Goal: Task Accomplishment & Management: Manage account settings

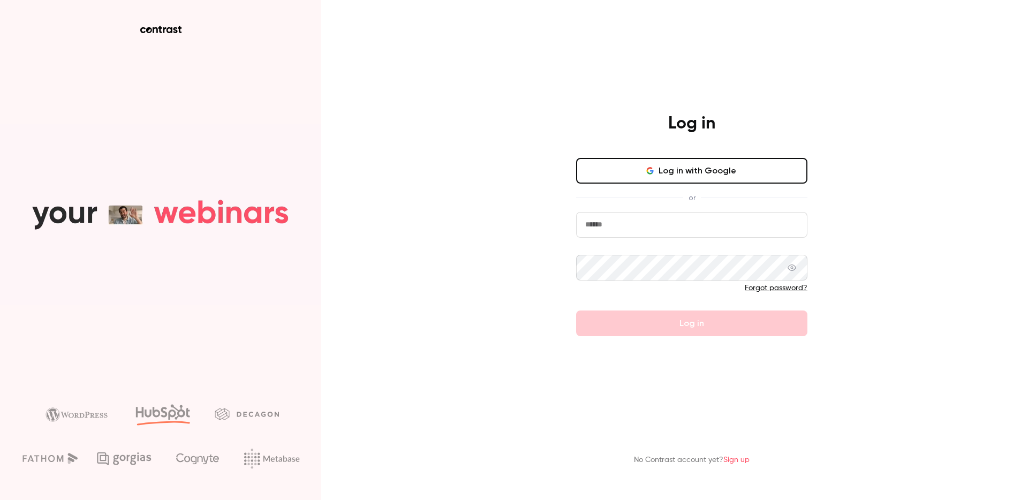
click at [657, 226] on input "email" at bounding box center [691, 225] width 231 height 26
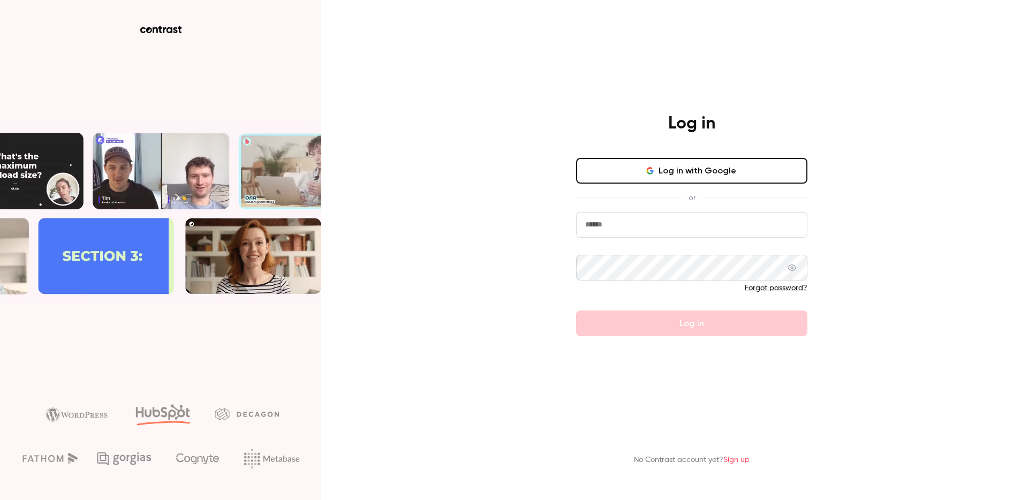
click at [657, 226] on input "email" at bounding box center [691, 225] width 231 height 26
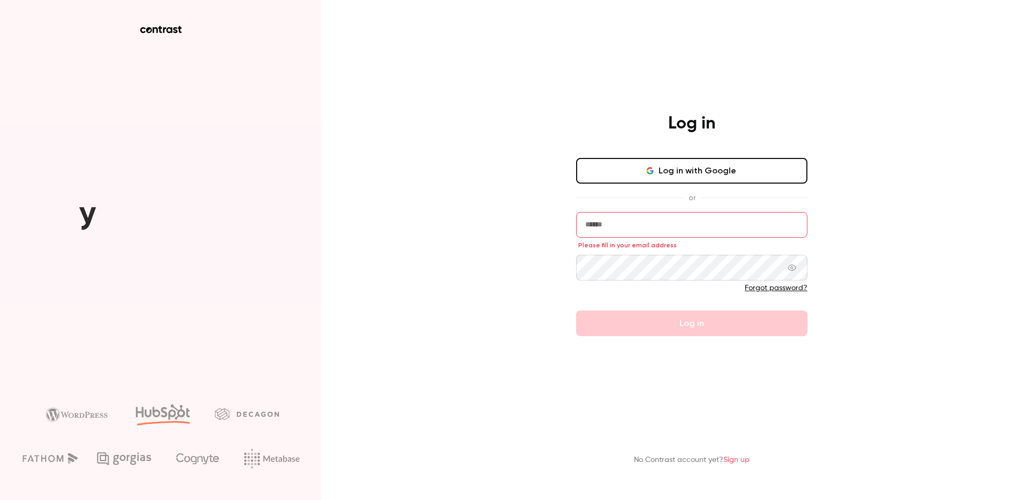
click at [702, 173] on button "Log in with Google" at bounding box center [691, 171] width 231 height 26
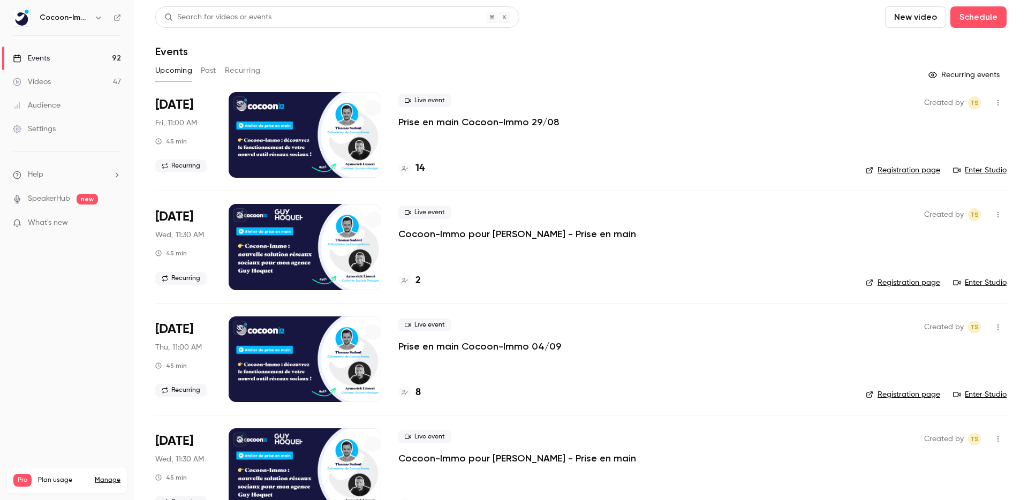
click at [206, 69] on button "Past" at bounding box center [209, 70] width 16 height 17
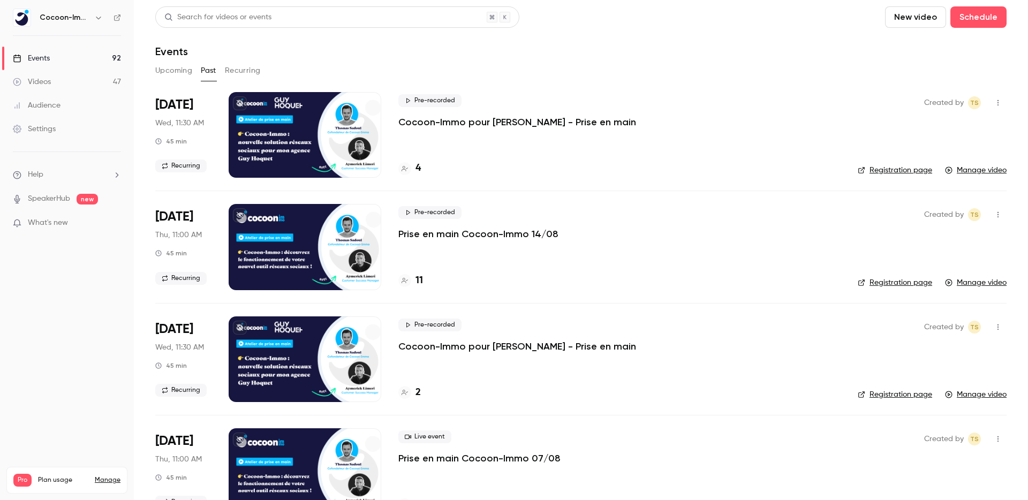
click at [507, 236] on p "Prise en main Cocoon-Immo 14/08" at bounding box center [478, 234] width 160 height 13
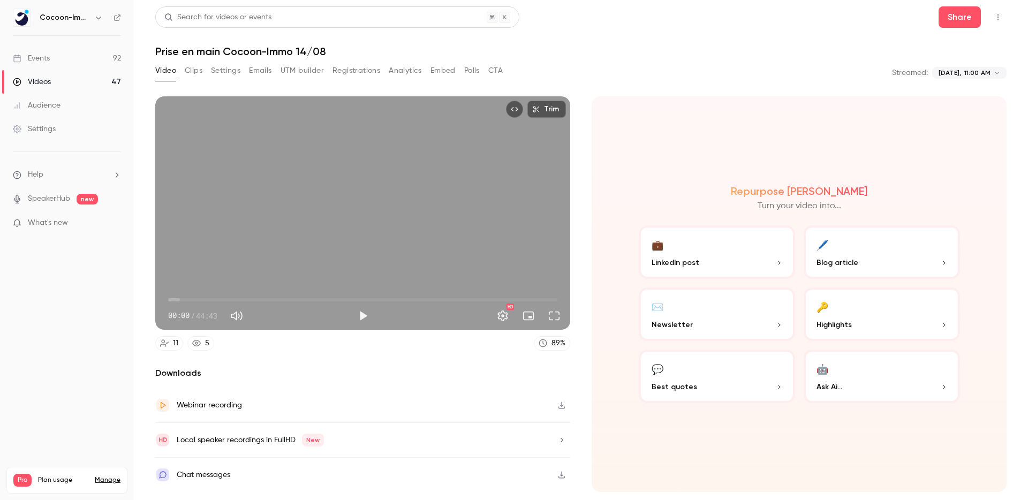
click at [209, 406] on div "Webinar recording" at bounding box center [209, 405] width 65 height 13
click at [49, 81] on div "Videos" at bounding box center [32, 82] width 38 height 11
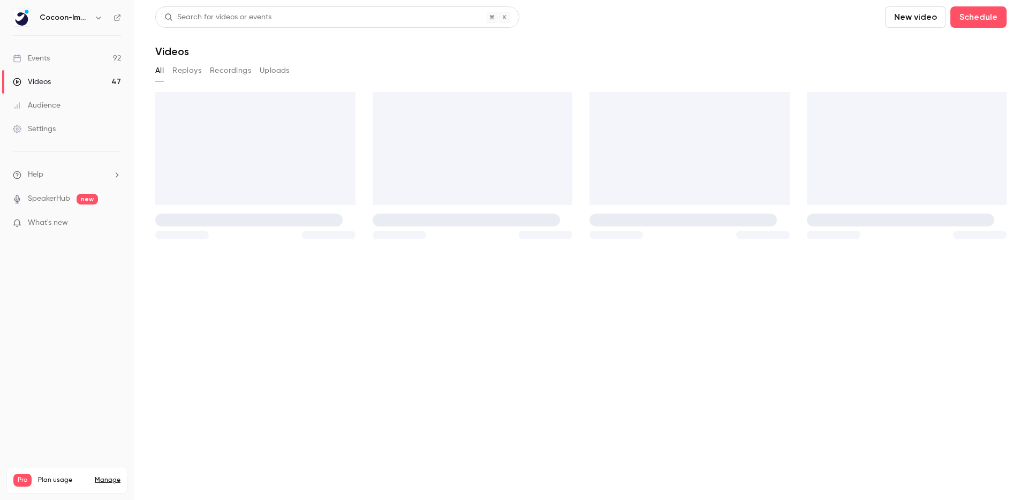
click at [46, 59] on div "Events" at bounding box center [31, 58] width 37 height 11
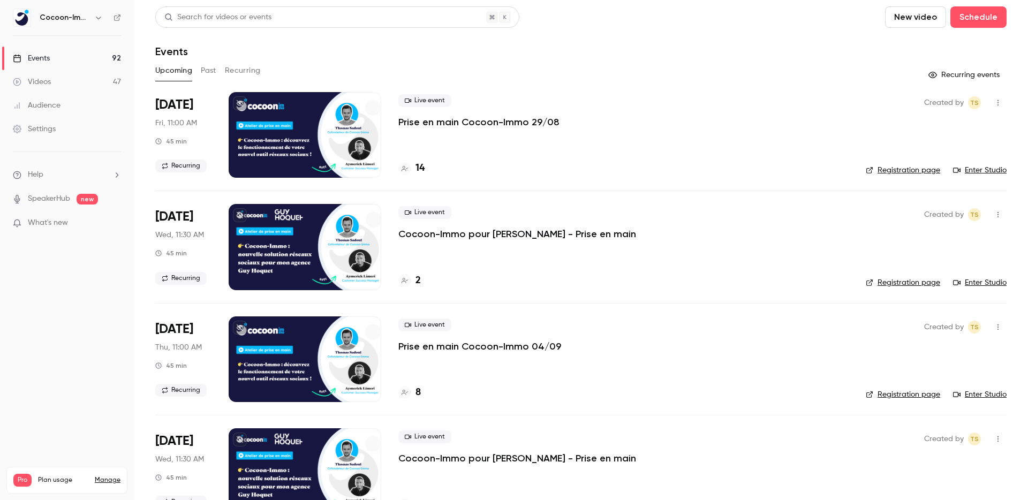
click at [497, 124] on p "Prise en main Cocoon-Immo 29/08" at bounding box center [478, 122] width 161 height 13
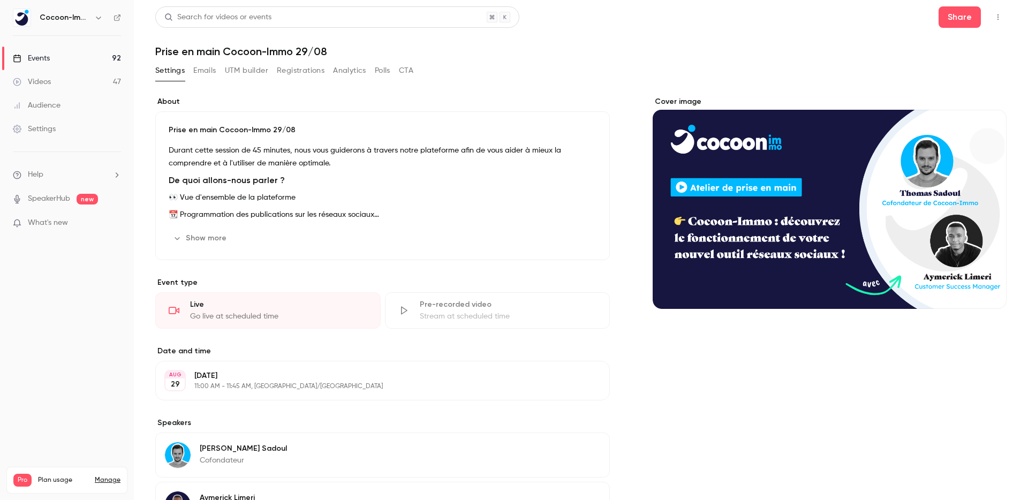
click at [289, 103] on label "About" at bounding box center [382, 101] width 455 height 11
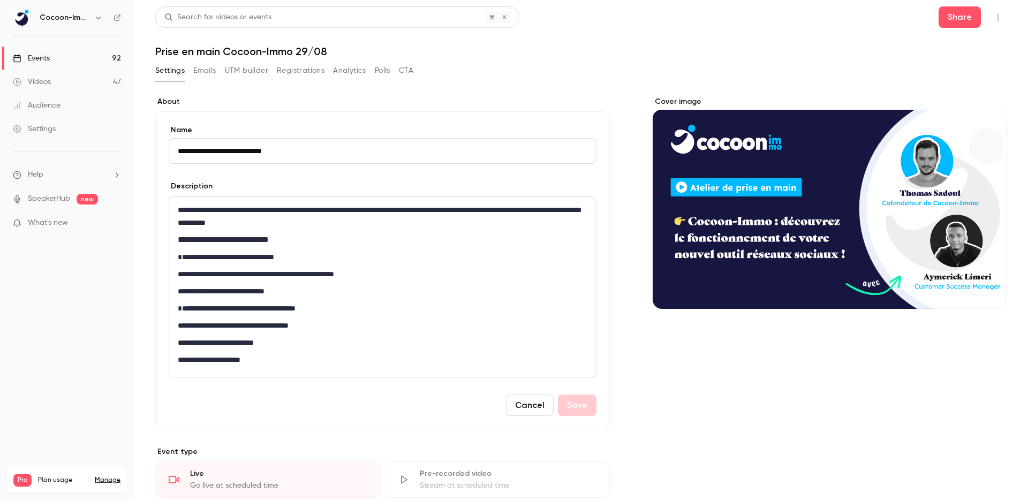
click at [645, 344] on div "**********" at bounding box center [580, 437] width 851 height 682
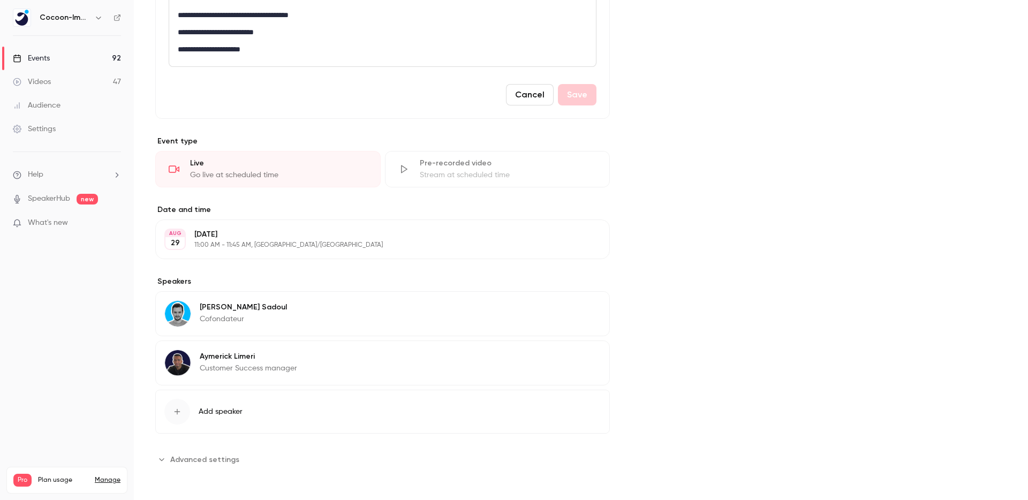
click at [470, 180] on div "Stream at scheduled time" at bounding box center [508, 175] width 177 height 11
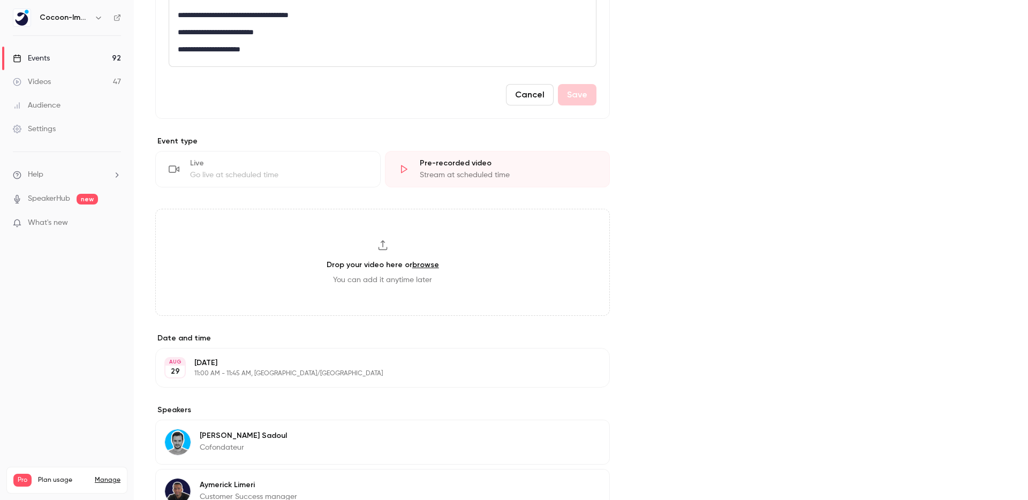
click at [708, 205] on div "Cover image" at bounding box center [830, 191] width 354 height 811
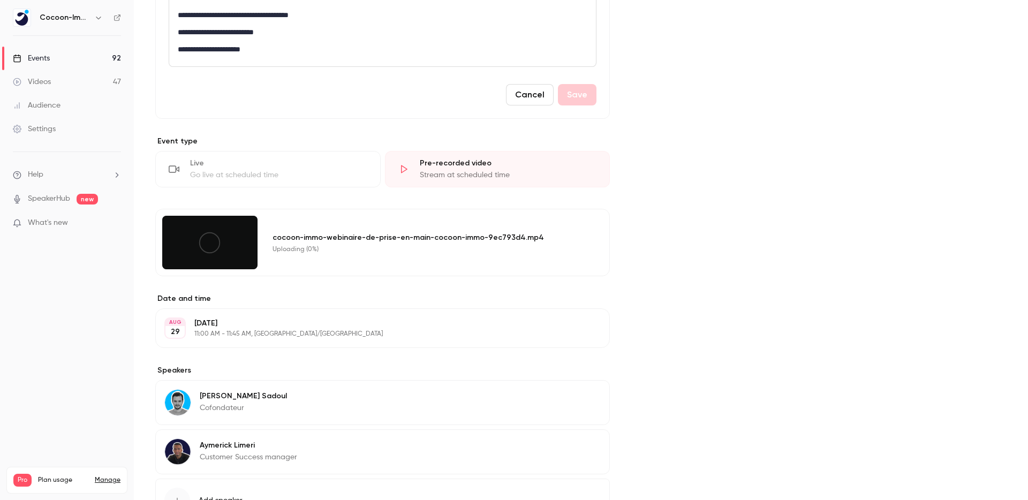
click at [755, 188] on div "Cover image" at bounding box center [830, 171] width 354 height 771
click at [207, 245] on icon at bounding box center [210, 243] width 24 height 24
click at [208, 247] on icon at bounding box center [210, 243] width 24 height 24
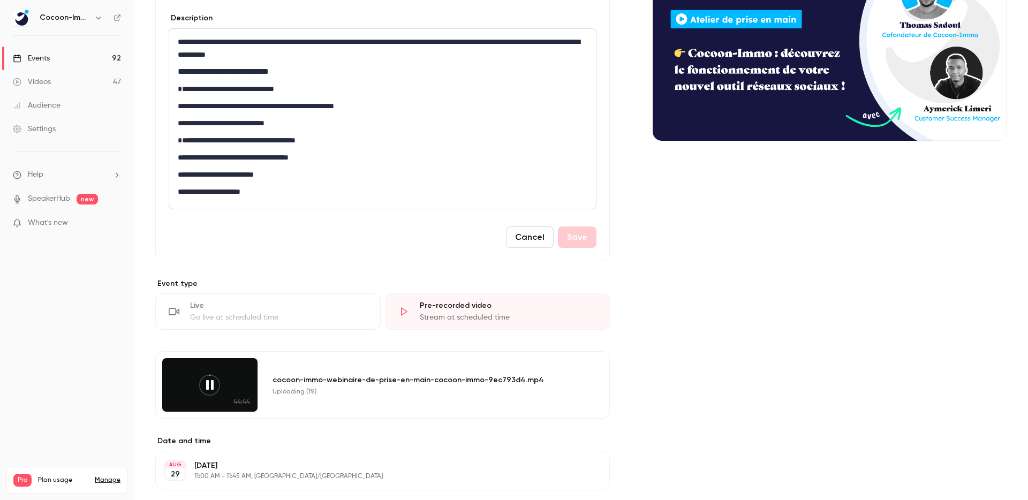
scroll to position [169, 0]
click at [217, 386] on icon at bounding box center [210, 385] width 24 height 24
click at [213, 386] on icon at bounding box center [210, 385] width 24 height 24
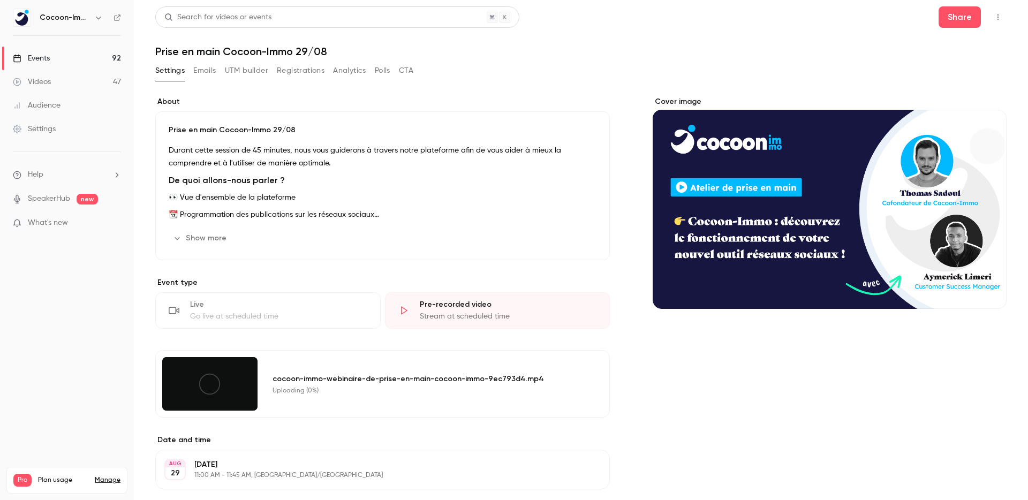
click at [278, 324] on div "Live Go live at scheduled time" at bounding box center [267, 310] width 225 height 36
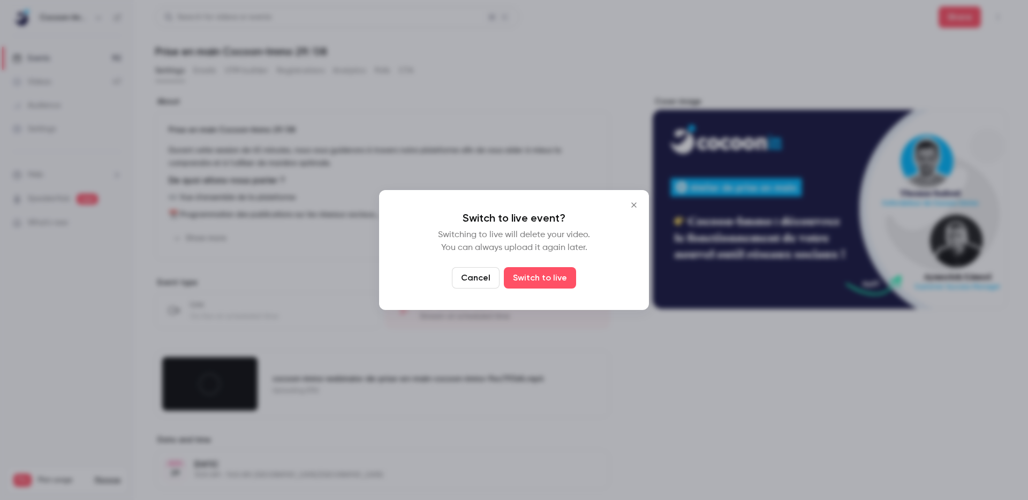
click at [483, 281] on button "Cancel" at bounding box center [476, 277] width 48 height 21
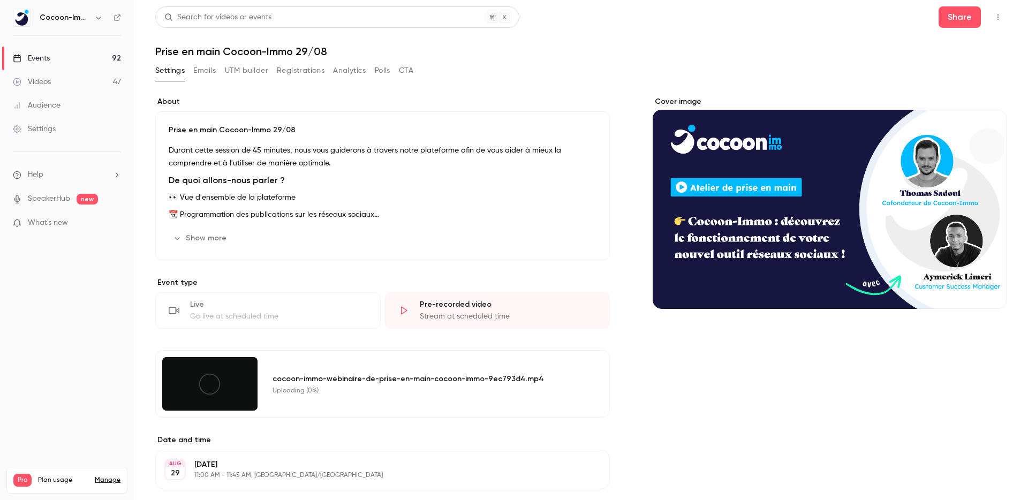
click at [214, 376] on icon at bounding box center [210, 384] width 24 height 24
